Goal: Task Accomplishment & Management: Manage account settings

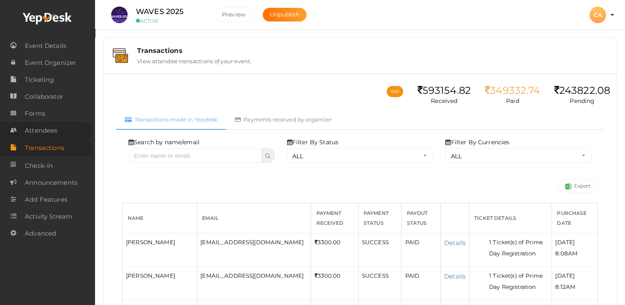
click at [32, 128] on span "Attendees" at bounding box center [41, 130] width 32 height 17
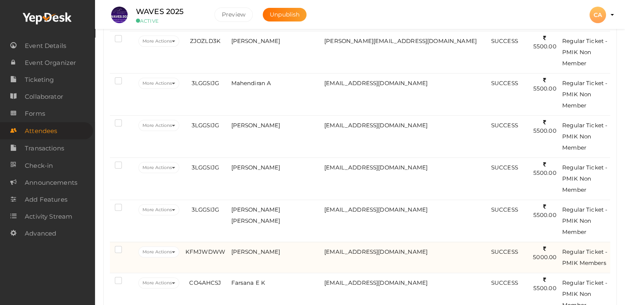
scroll to position [41, 0]
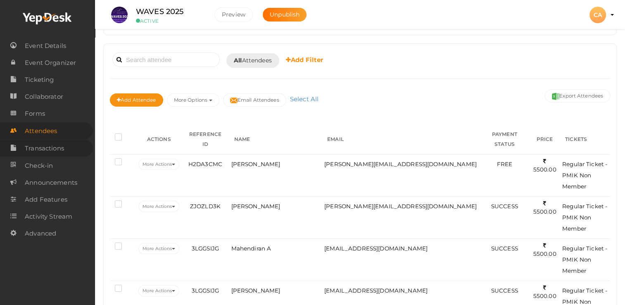
click at [50, 155] on span "Transactions" at bounding box center [44, 148] width 39 height 17
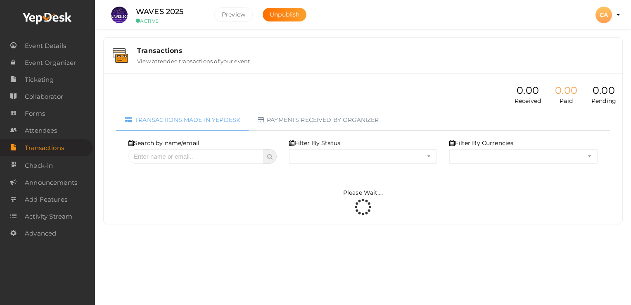
select select "ALL"
